Goal: Information Seeking & Learning: Learn about a topic

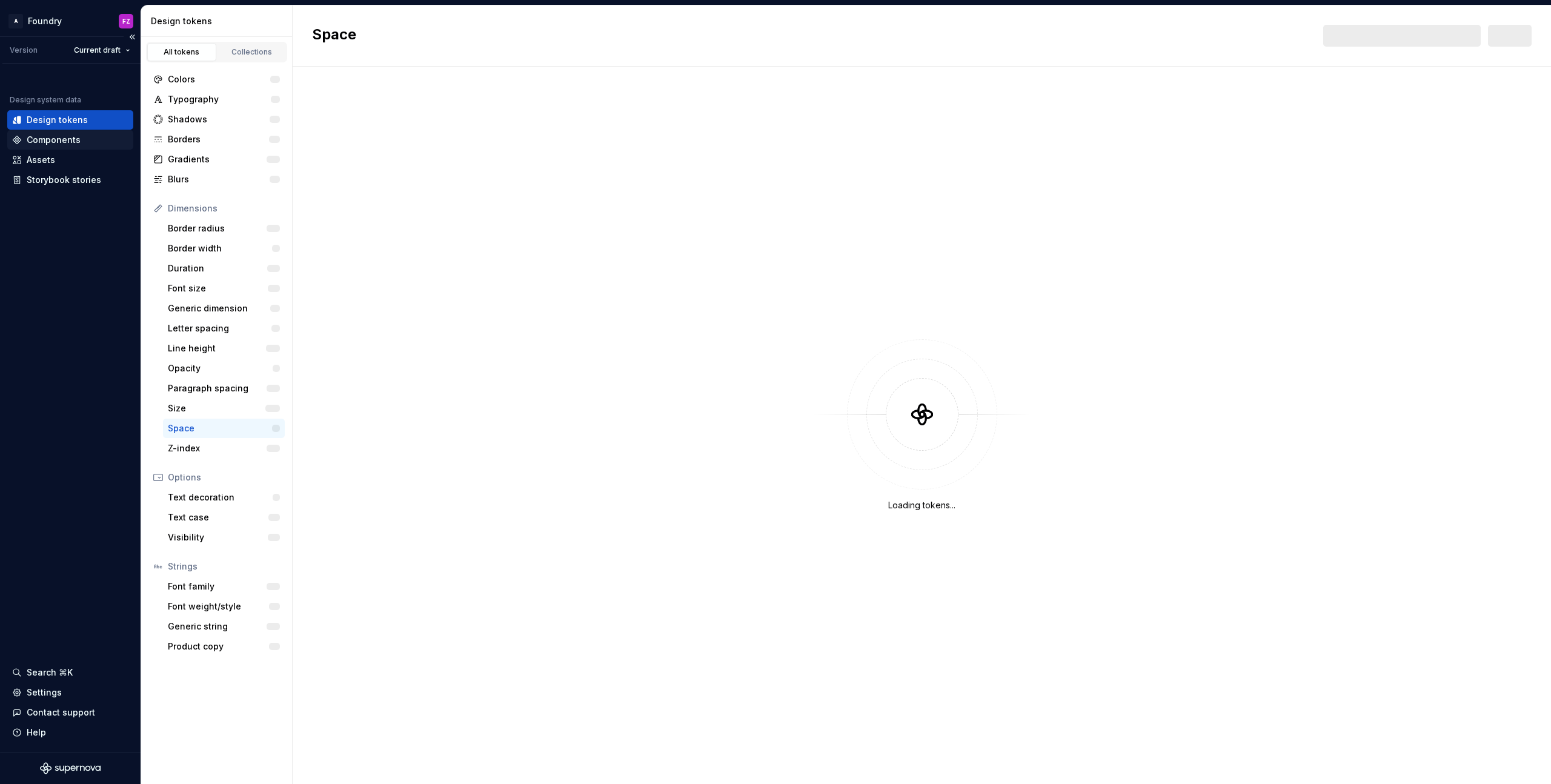
click at [53, 145] on div "Components" at bounding box center [54, 140] width 54 height 12
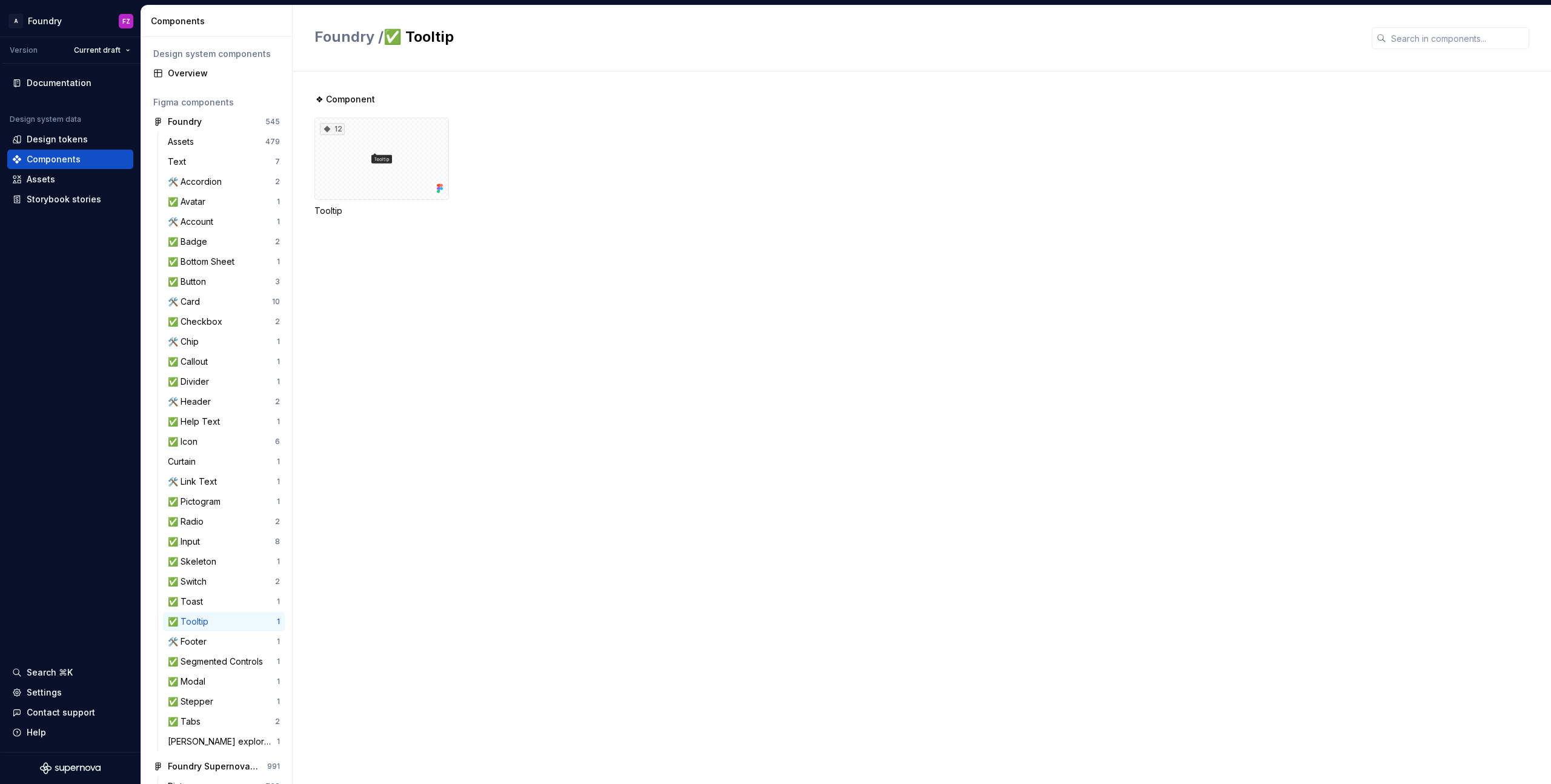
scroll to position [84, 0]
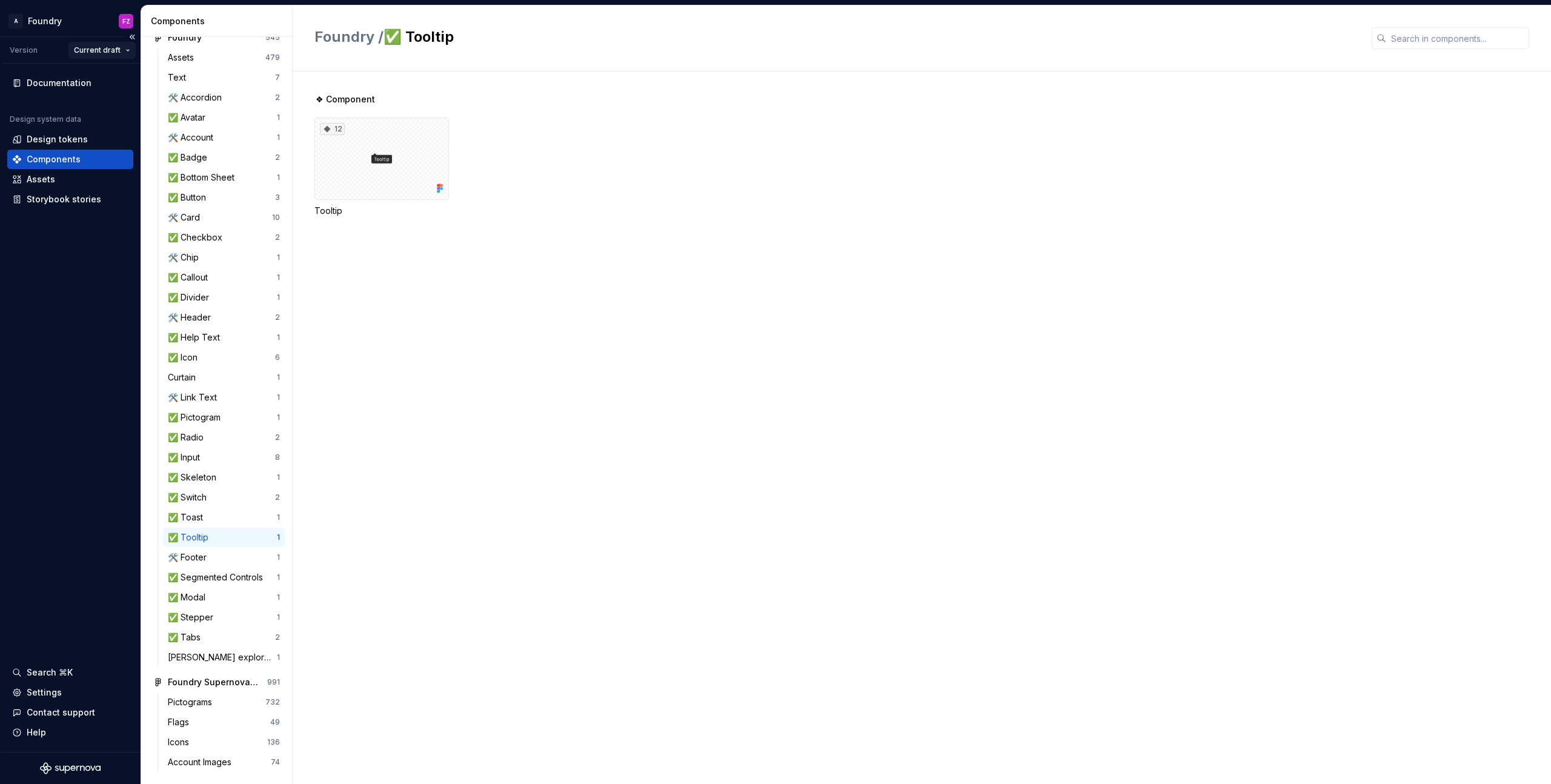
click at [107, 54] on html "A Foundry FZ Version Current draft Documentation Design system data Design toke…" at bounding box center [776, 392] width 1551 height 784
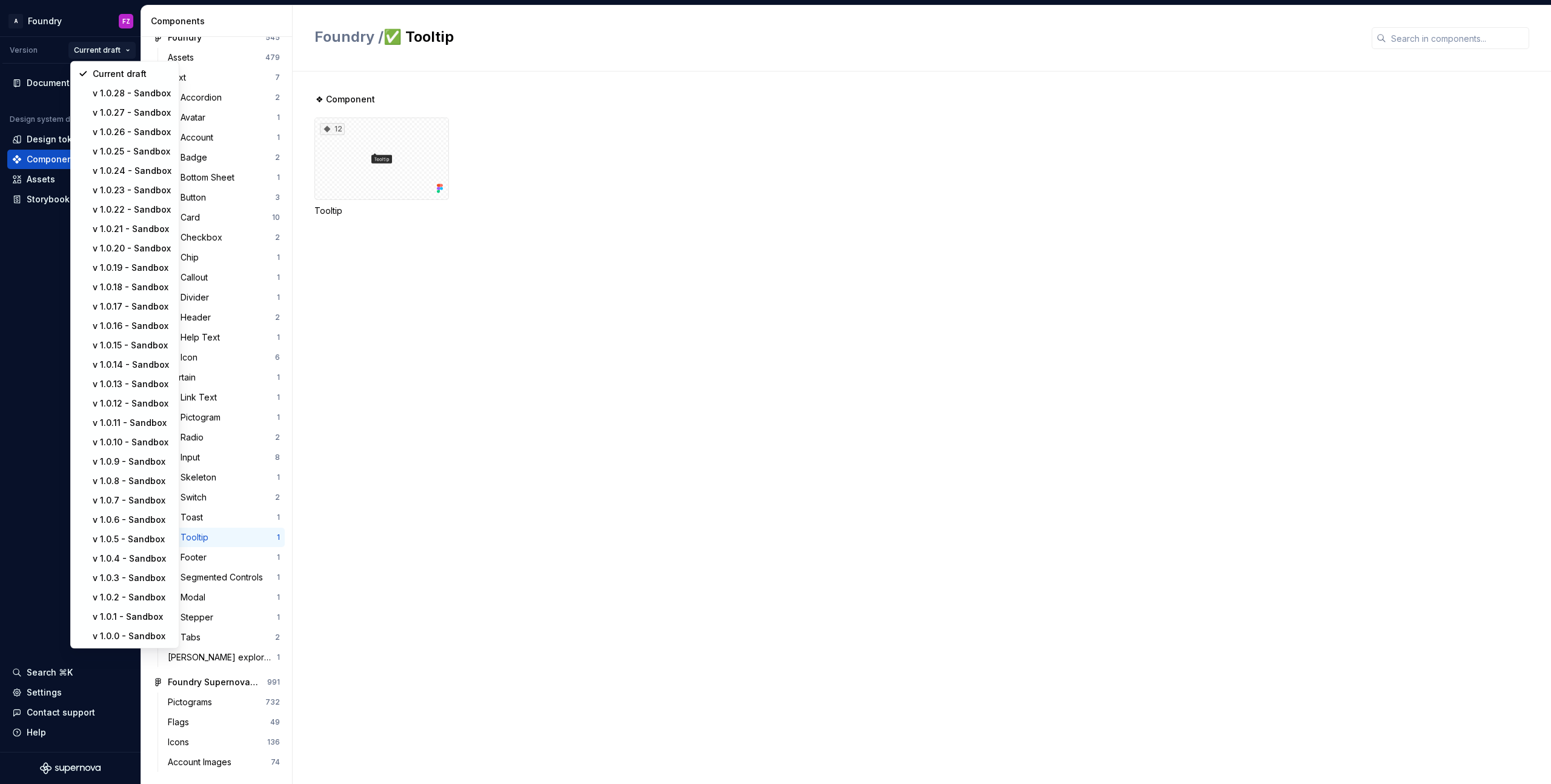
click at [108, 56] on html "A Foundry FZ Version Current draft Documentation Design system data Design toke…" at bounding box center [776, 392] width 1551 height 784
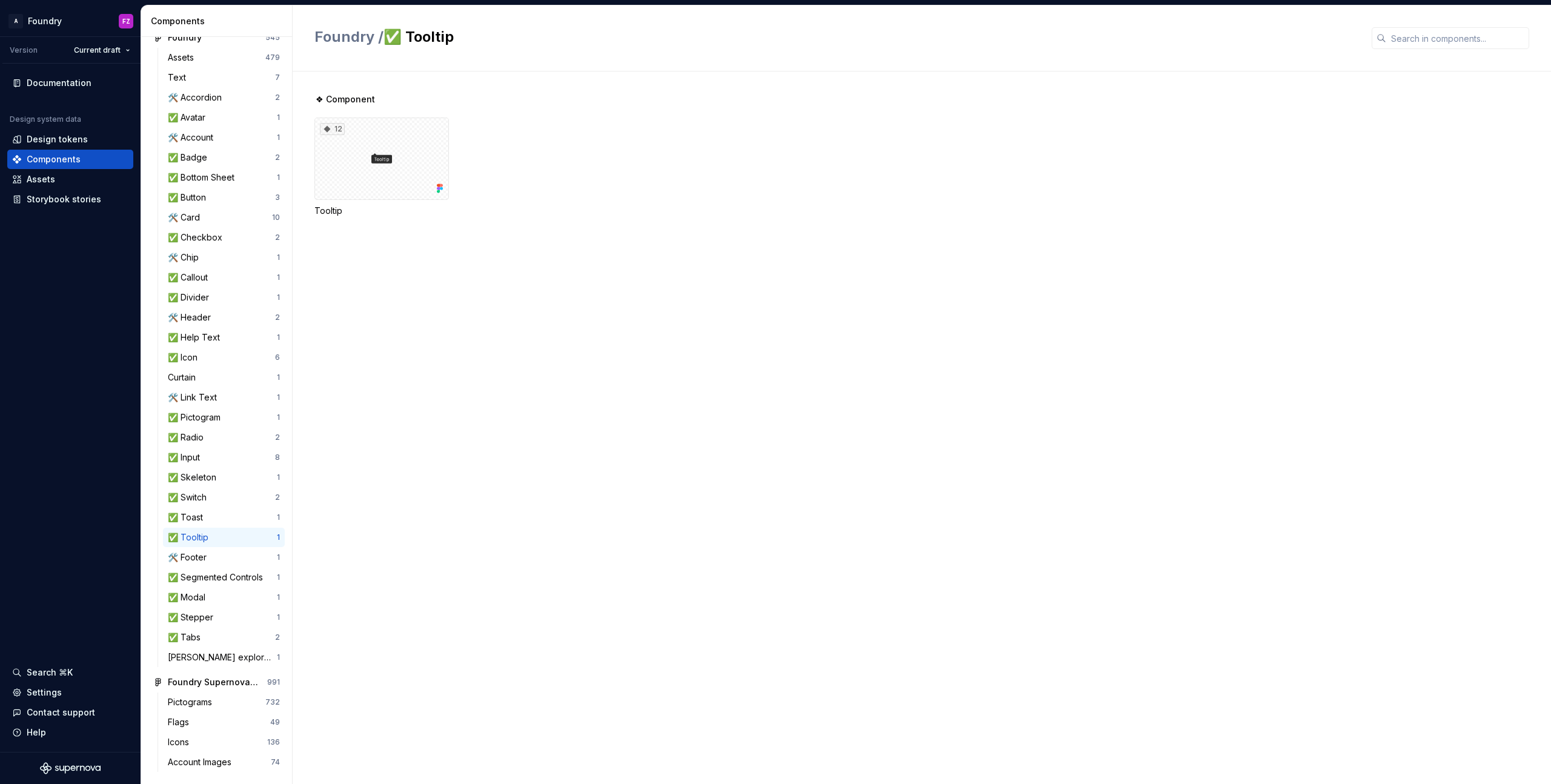
click at [416, 178] on div "12" at bounding box center [381, 159] width 134 height 82
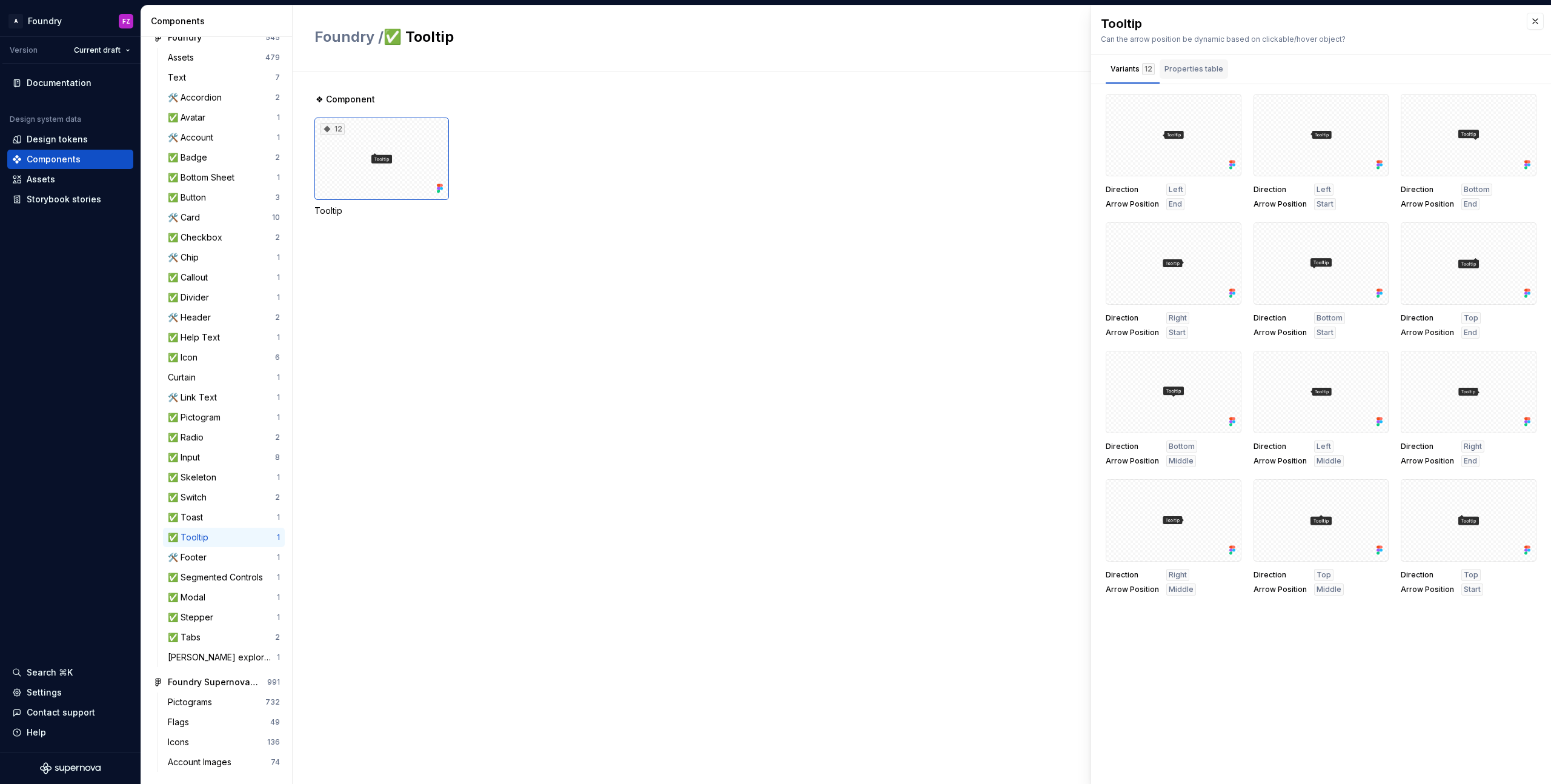
click at [1197, 63] on div "Properties table" at bounding box center [1193, 69] width 58 height 12
